Goal: Task Accomplishment & Management: Use online tool/utility

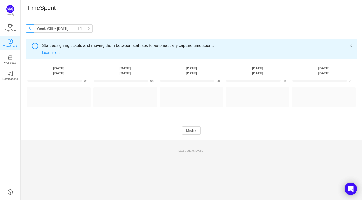
click at [32, 27] on button "button" at bounding box center [30, 28] width 8 height 8
type input "Week #37 ~ [DATE]"
click at [56, 97] on button "Log Time" at bounding box center [55, 95] width 28 height 8
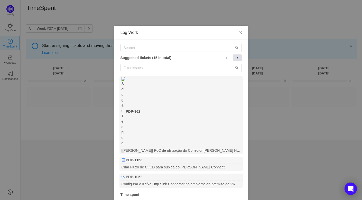
click at [236, 57] on span at bounding box center [237, 58] width 4 height 4
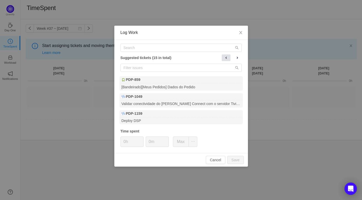
click at [226, 57] on span at bounding box center [226, 58] width 4 height 4
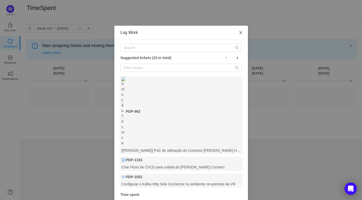
click at [240, 33] on icon "icon: close" at bounding box center [240, 33] width 4 height 4
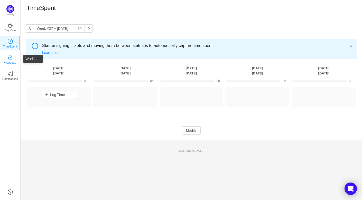
click at [8, 58] on icon "icon: inbox" at bounding box center [10, 57] width 5 height 5
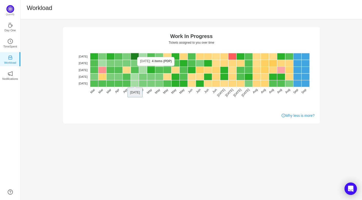
click at [137, 57] on rect at bounding box center [134, 56] width 8 height 7
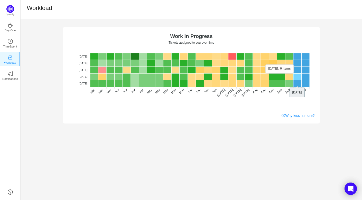
click at [297, 73] on rect at bounding box center [297, 76] width 8 height 7
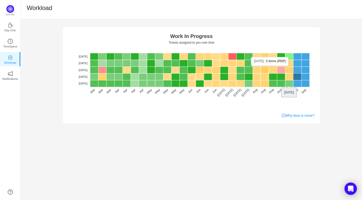
click at [290, 57] on rect at bounding box center [289, 56] width 8 height 7
